Goal: Information Seeking & Learning: Learn about a topic

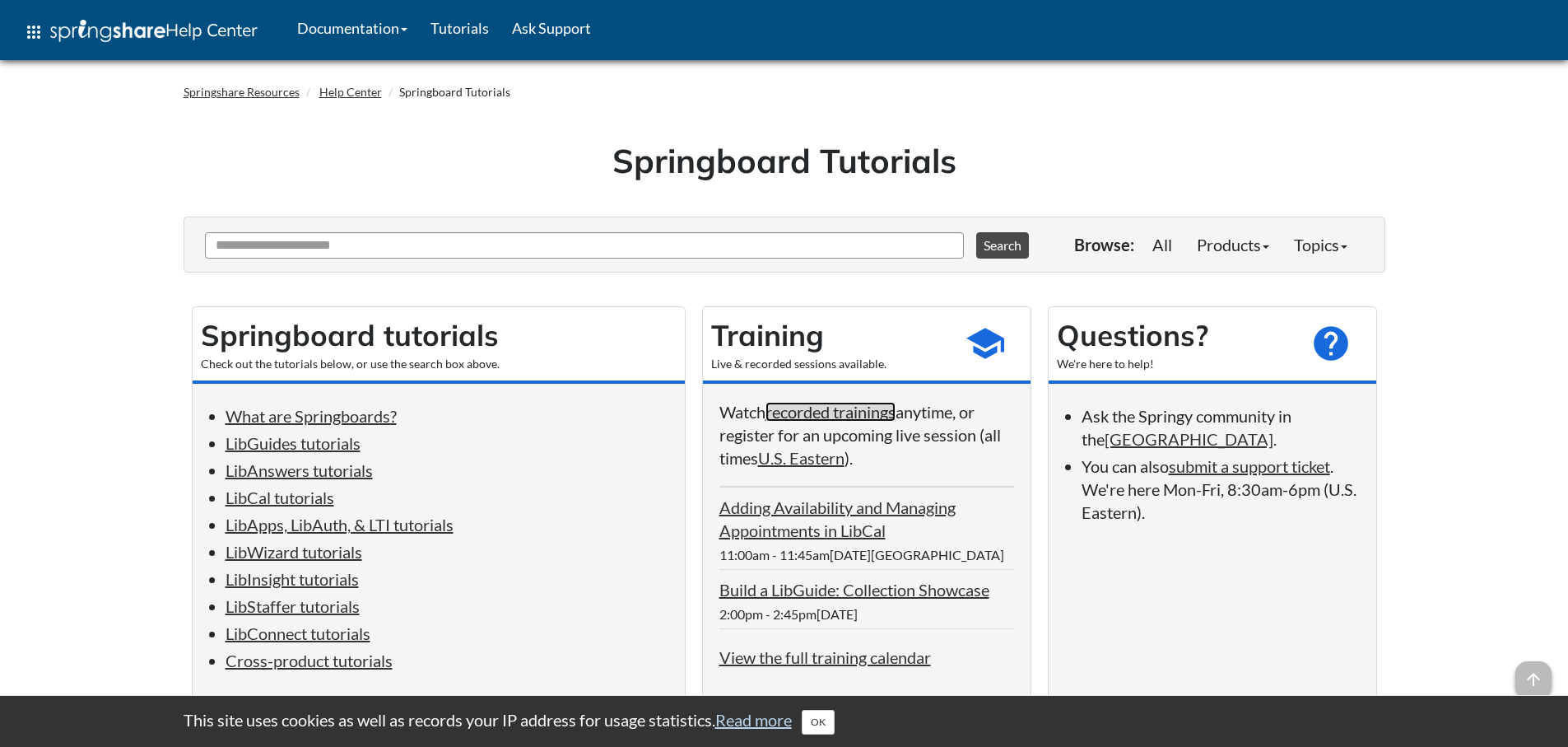
click at [857, 409] on link "recorded trainings" at bounding box center [830, 411] width 130 height 20
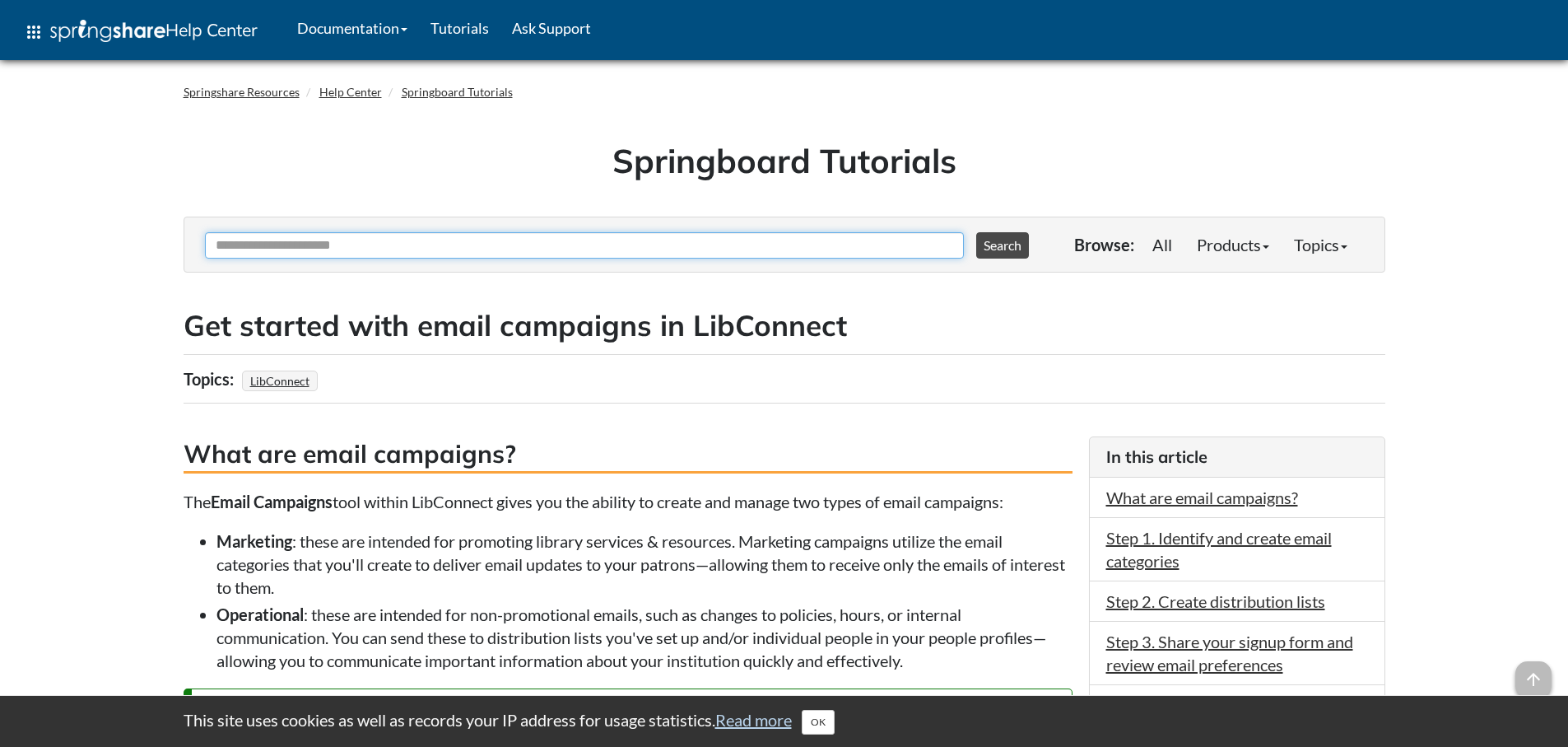
click at [715, 252] on input "Ask Another Question" at bounding box center [584, 245] width 759 height 26
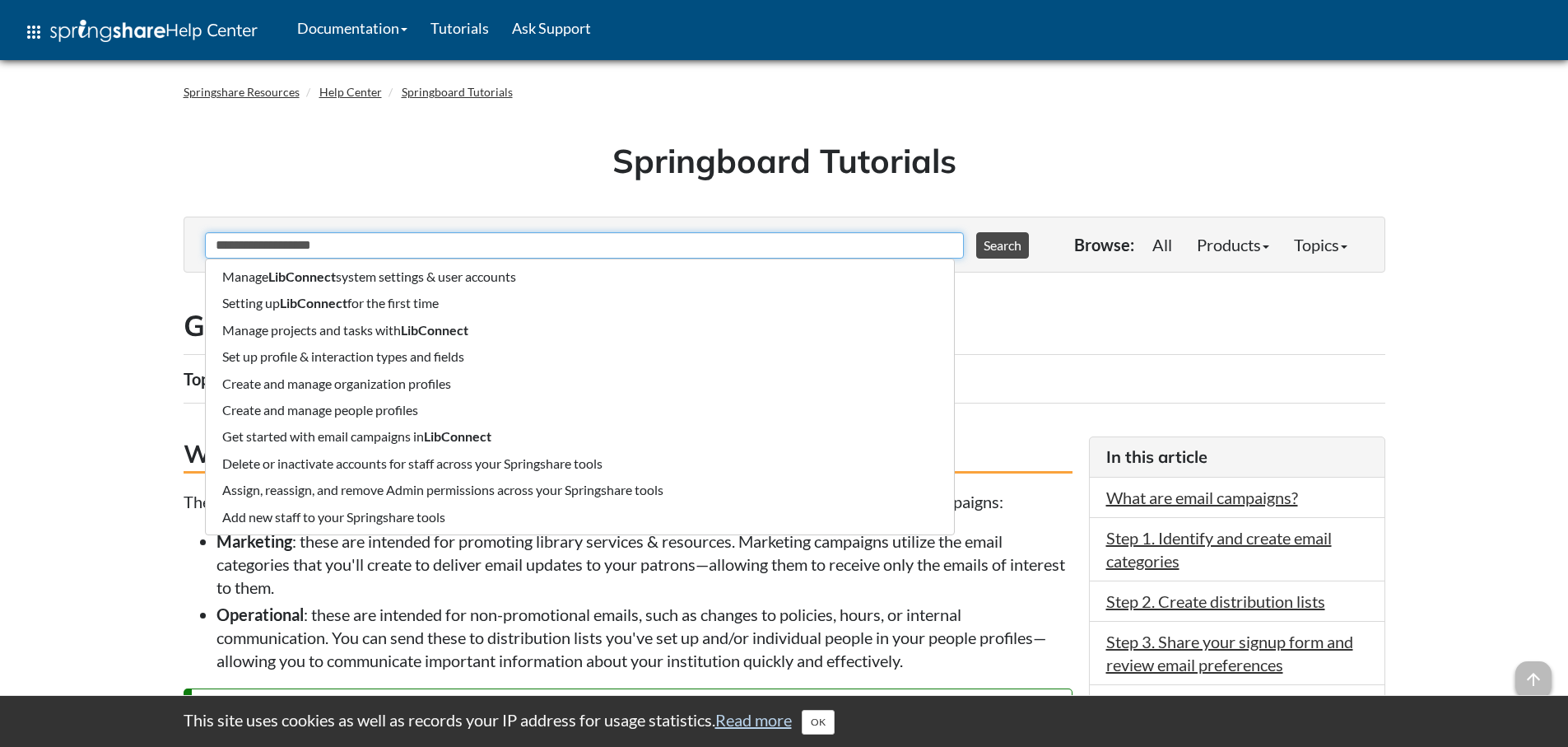
type input "**********"
click at [976, 232] on button "Search" at bounding box center [1002, 245] width 53 height 26
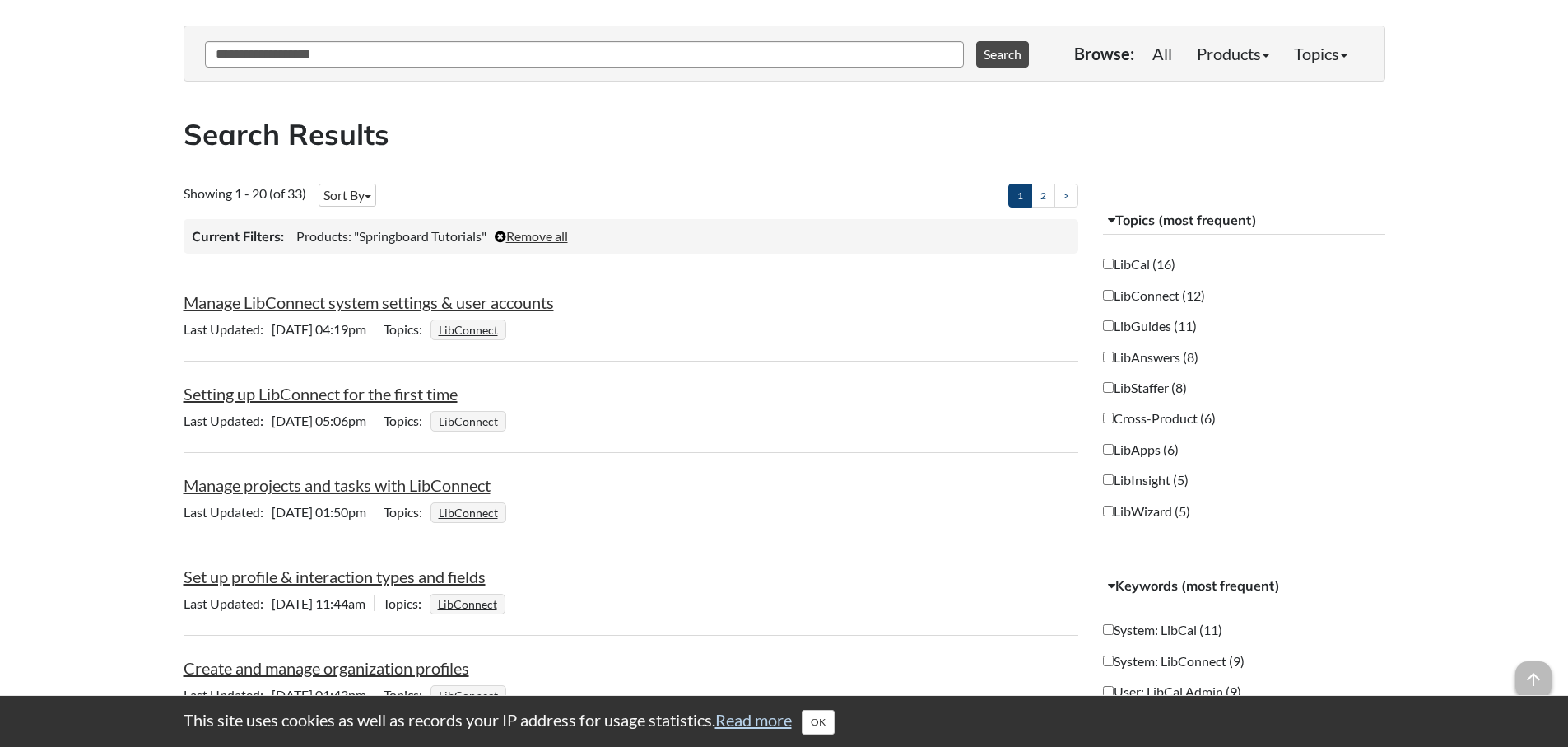
scroll to position [247, 0]
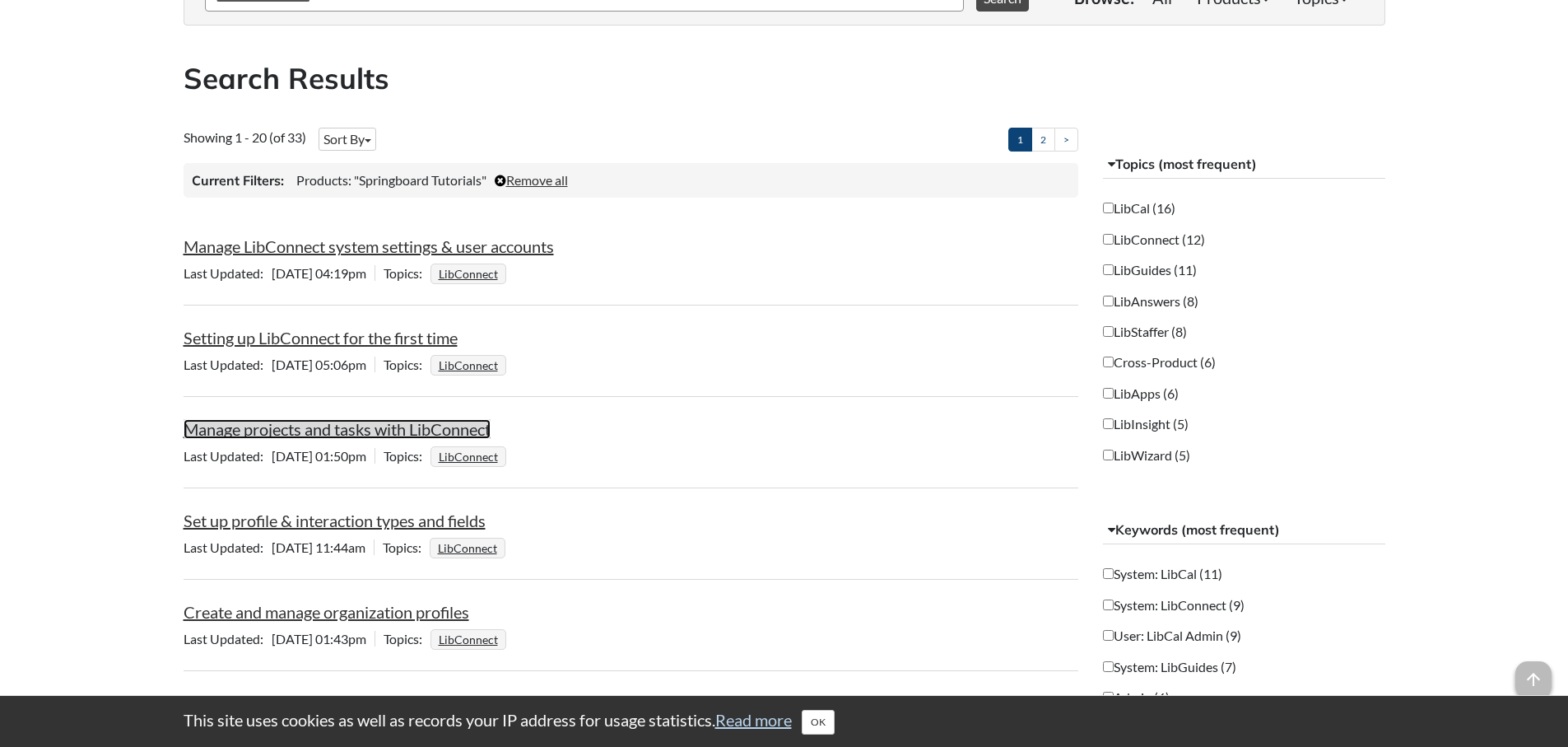
click at [451, 431] on link "Manage projects and tasks with LibConnect" at bounding box center [337, 428] width 307 height 20
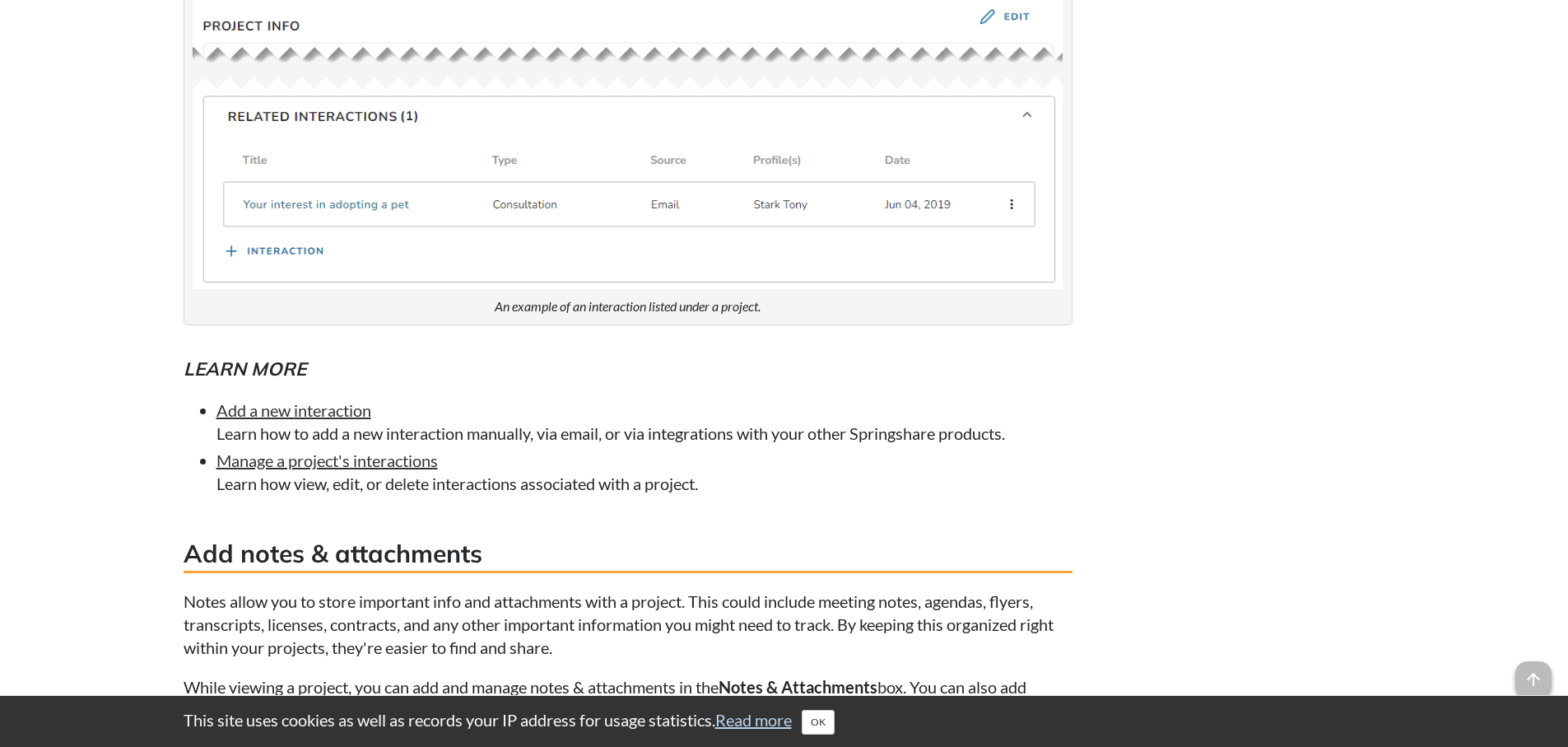
scroll to position [3047, 0]
